Goal: Task Accomplishment & Management: Manage account settings

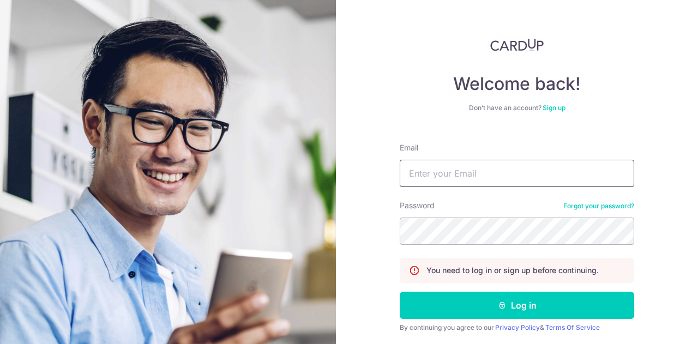
click at [438, 175] on input "Email" at bounding box center [516, 173] width 234 height 27
type input "jsbenjy@hotmail.com"
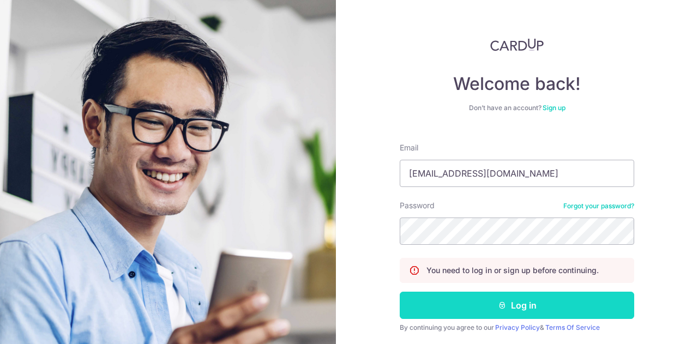
click at [507, 292] on button "Log in" at bounding box center [516, 305] width 234 height 27
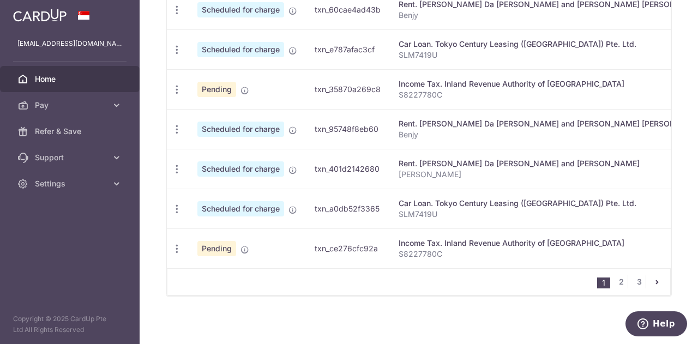
scroll to position [504, 0]
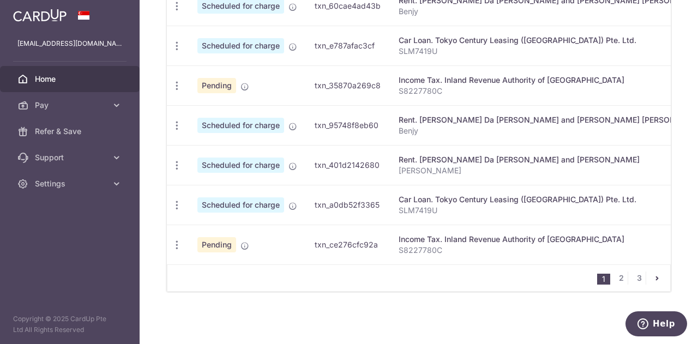
drag, startPoint x: 439, startPoint y: 256, endPoint x: 543, endPoint y: 257, distance: 104.6
click at [543, 257] on td "Income Tax. Inland Revenue Authority of Singapore S8227780C" at bounding box center [551, 245] width 323 height 40
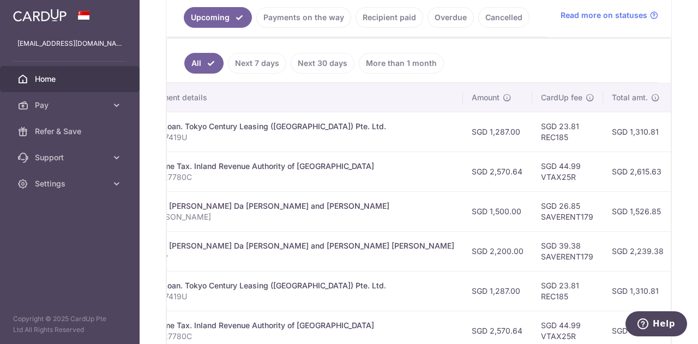
scroll to position [118, 0]
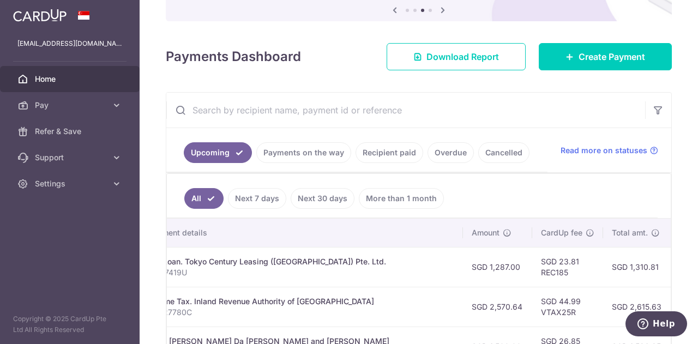
click at [47, 79] on span "Home" at bounding box center [71, 79] width 72 height 11
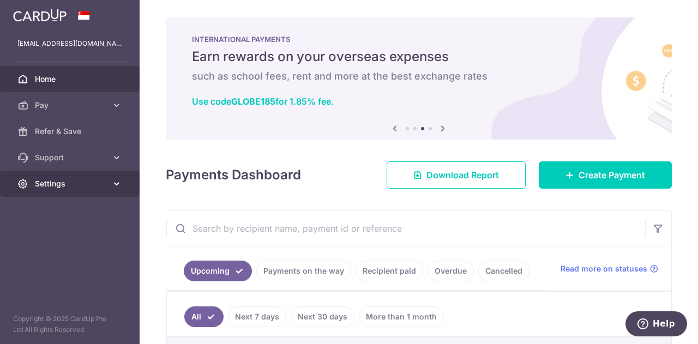
click at [66, 183] on span "Settings" at bounding box center [71, 183] width 72 height 11
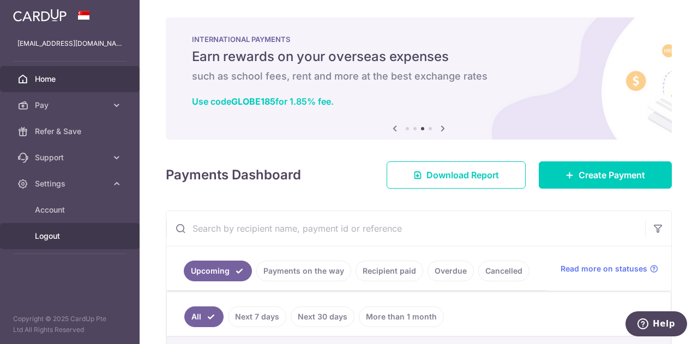
click at [74, 241] on span "Logout" at bounding box center [71, 236] width 72 height 11
